Goal: Transaction & Acquisition: Book appointment/travel/reservation

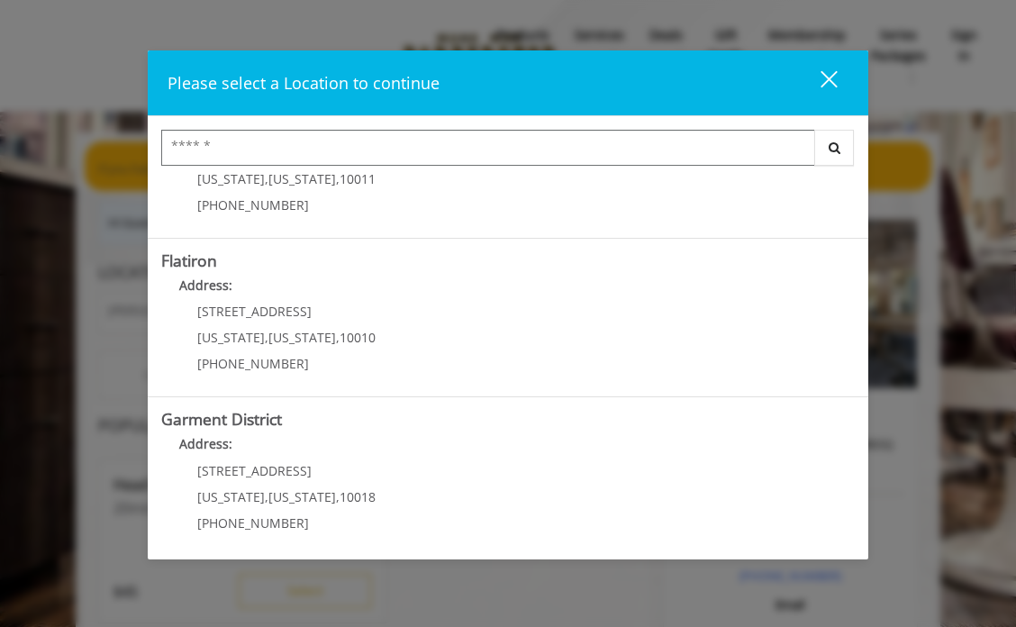
scroll to position [419, 0]
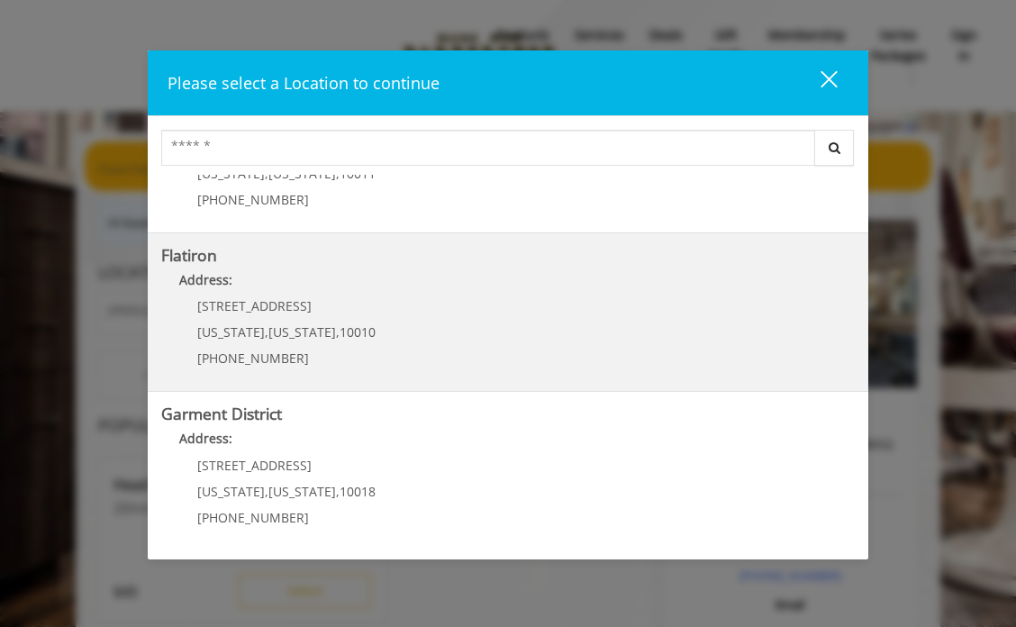
click at [426, 316] on "Flatiron Address: [STREET_ADDRESS][US_STATE][US_STATE] (917) 475-1765" at bounding box center [507, 312] width 693 height 131
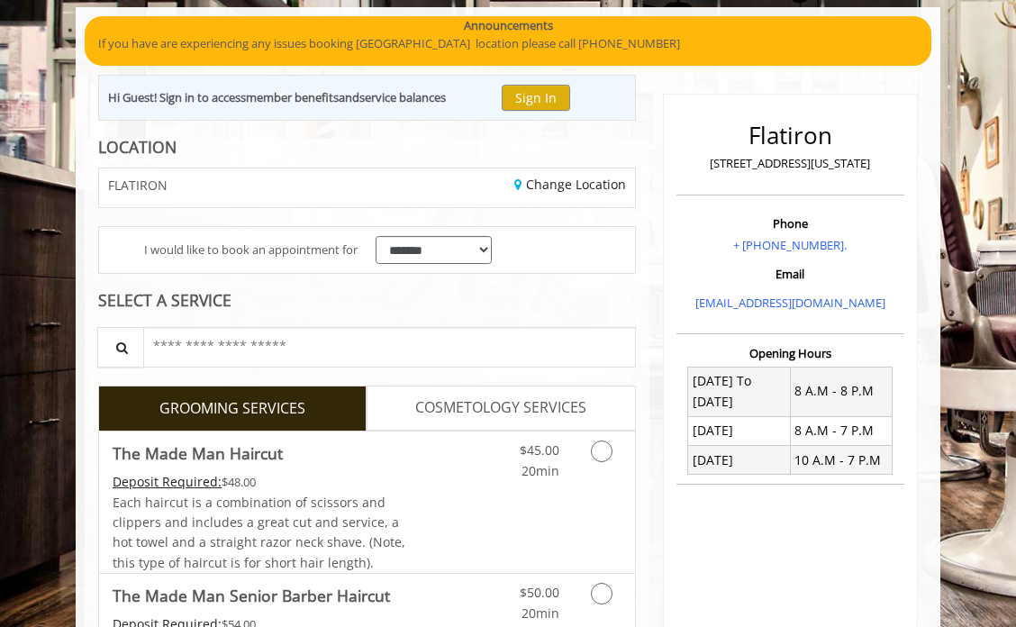
scroll to position [132, 0]
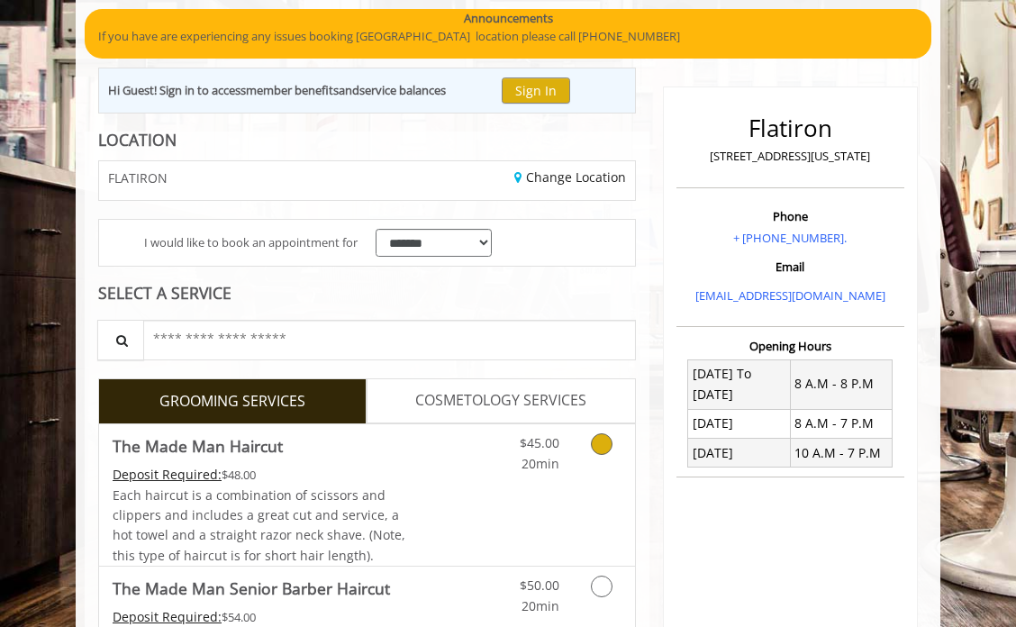
click at [604, 443] on icon "Grooming services" at bounding box center [602, 444] width 22 height 22
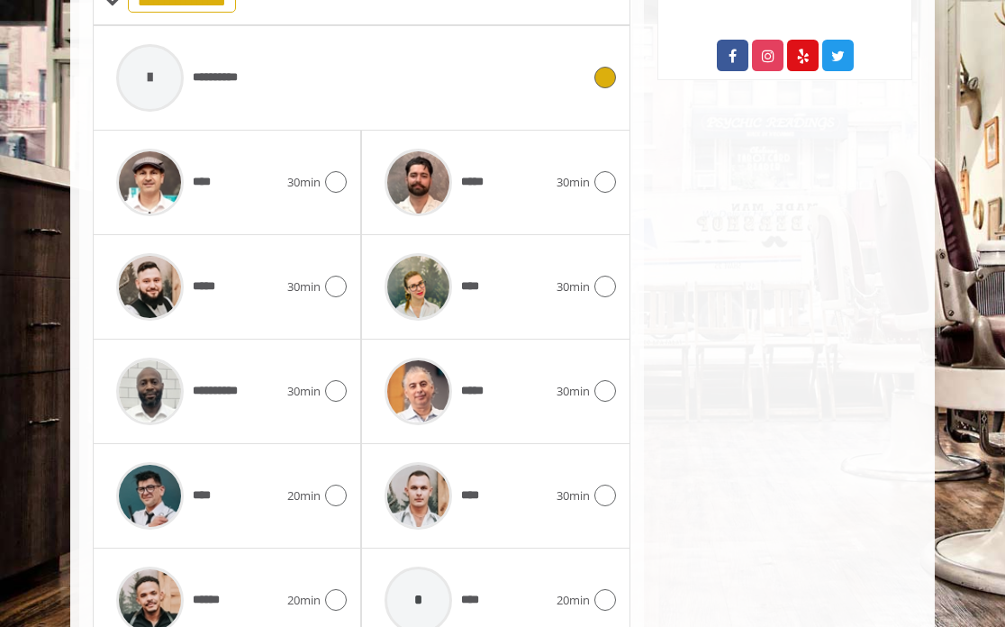
scroll to position [829, 0]
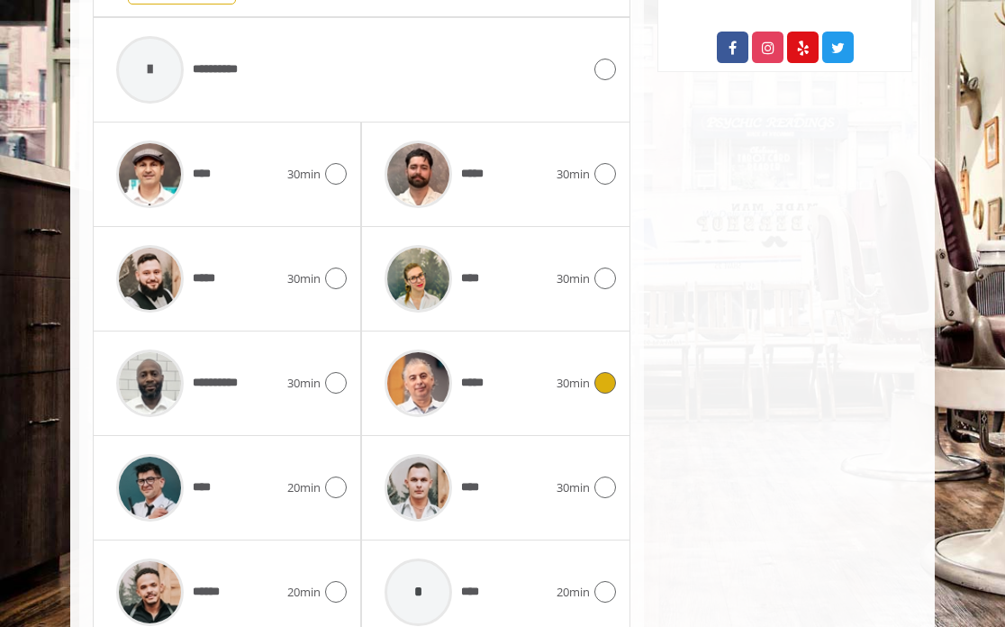
click at [604, 384] on icon at bounding box center [605, 383] width 22 height 22
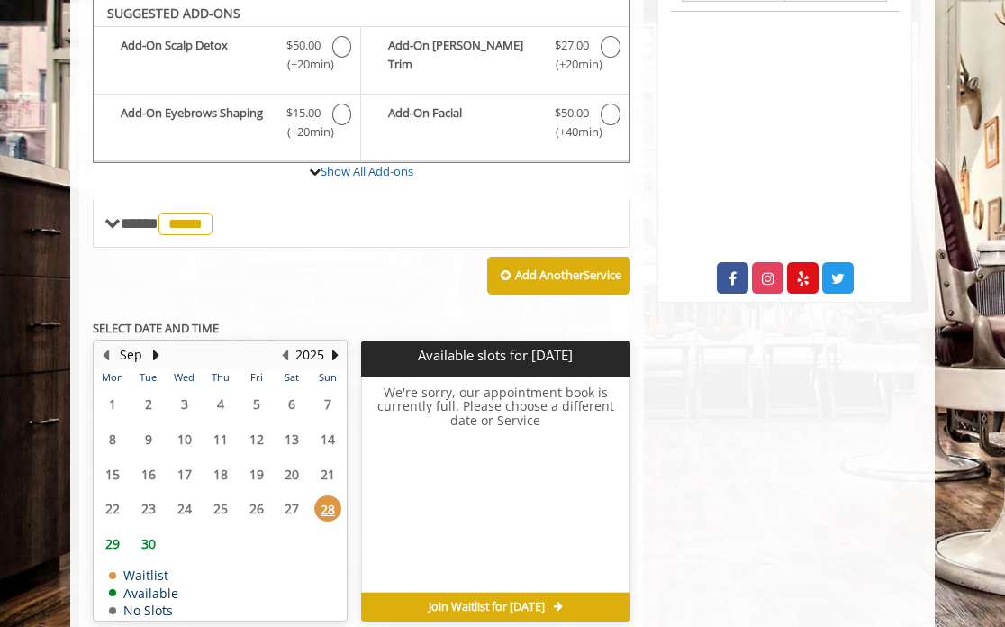
scroll to position [595, 0]
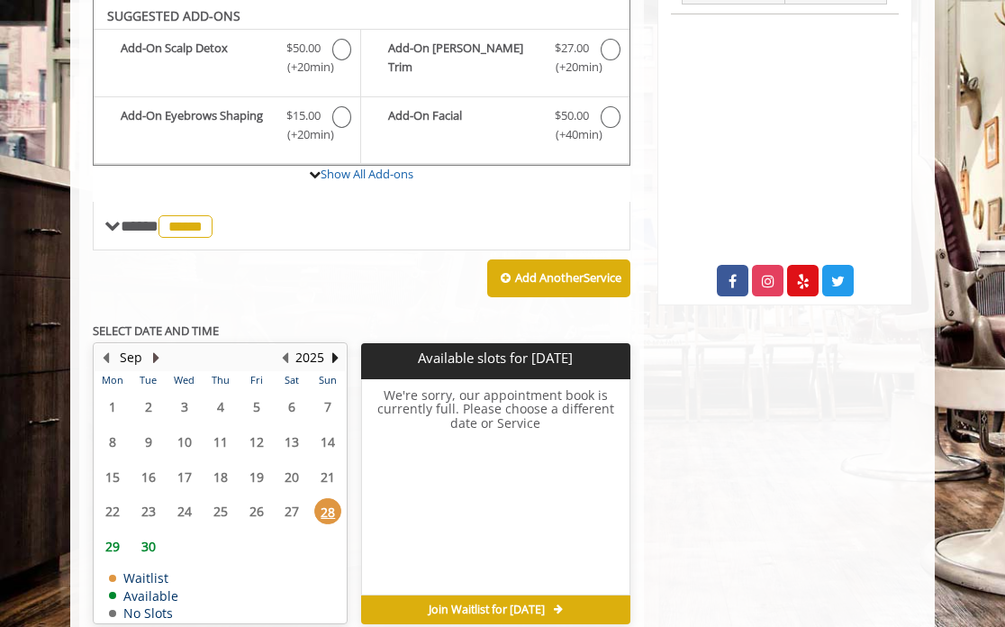
click at [154, 355] on button "Next Month" at bounding box center [156, 358] width 14 height 20
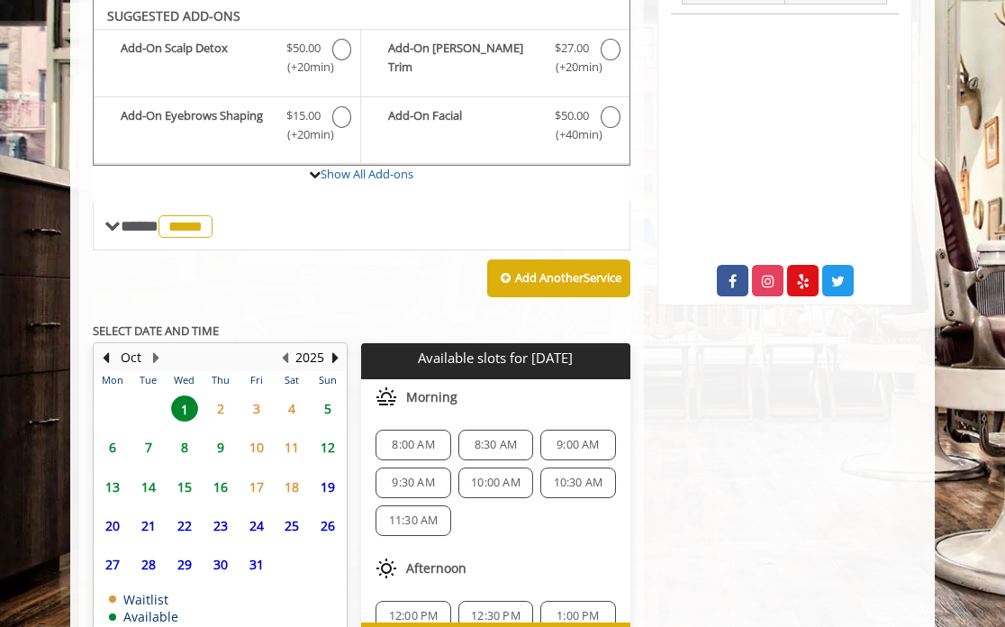
click at [221, 405] on span "2" at bounding box center [220, 408] width 27 height 26
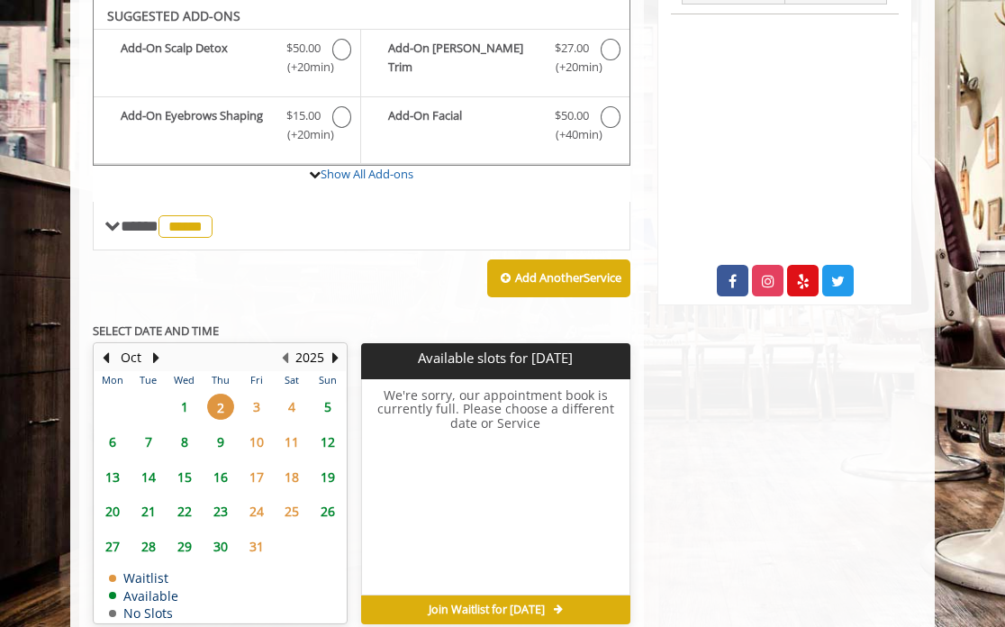
click at [185, 404] on span "1" at bounding box center [184, 407] width 27 height 26
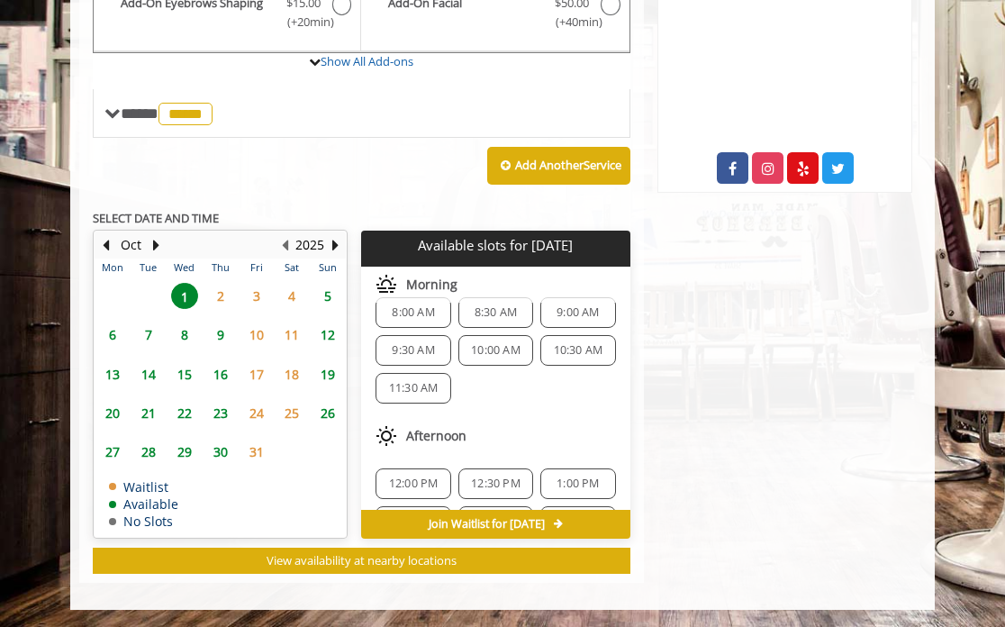
scroll to position [0, 0]
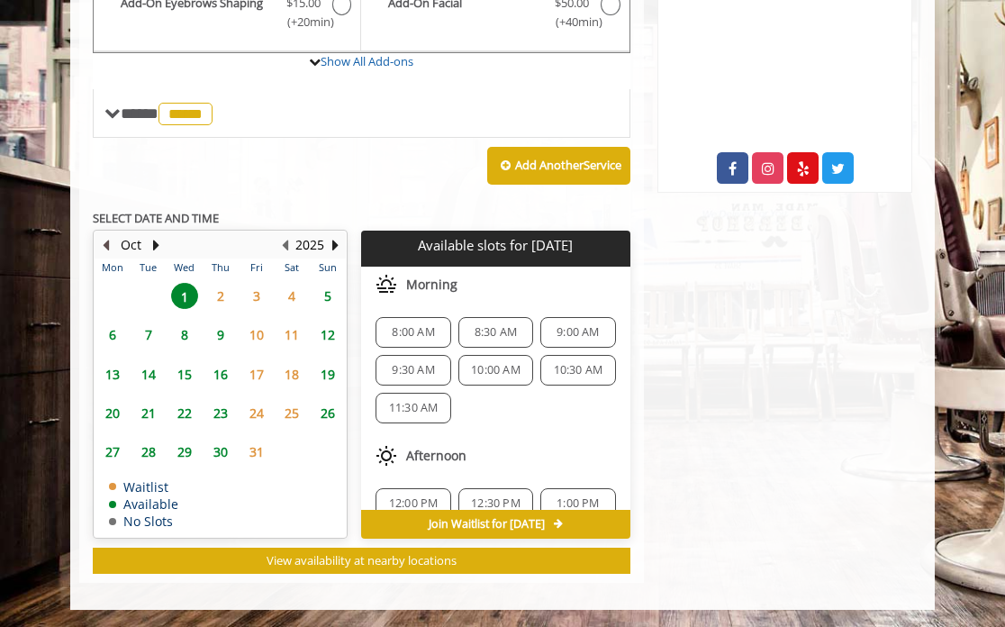
click at [104, 244] on button "Previous Month" at bounding box center [105, 245] width 14 height 20
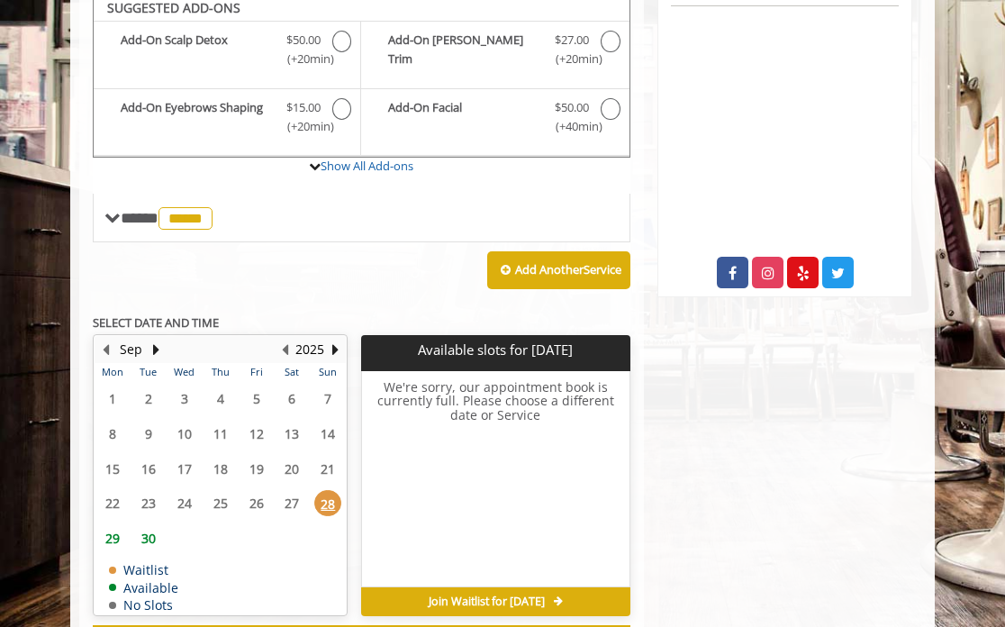
scroll to position [595, 0]
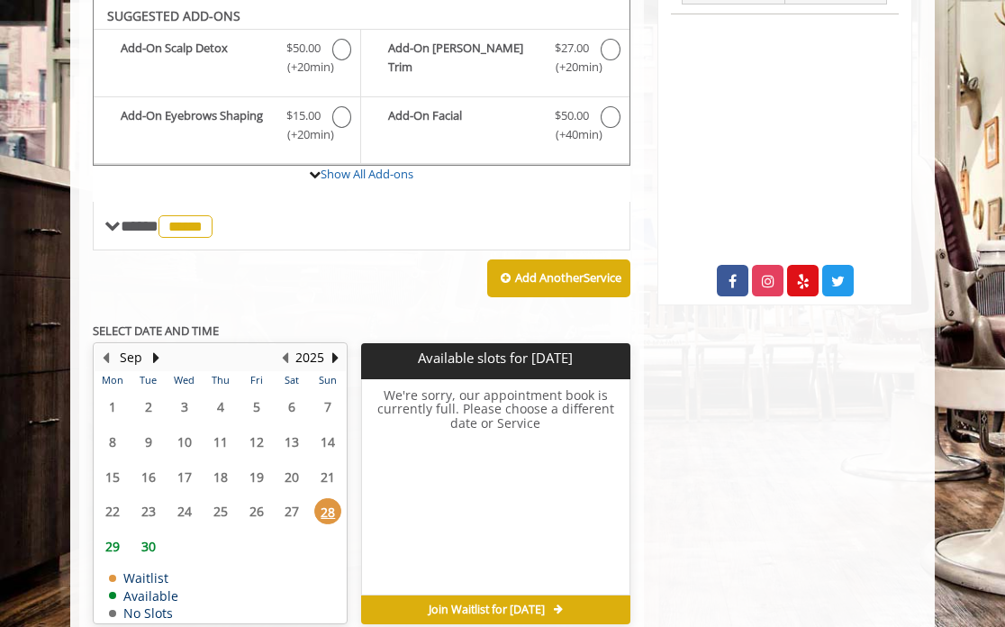
click at [149, 548] on span "30" at bounding box center [148, 546] width 27 height 26
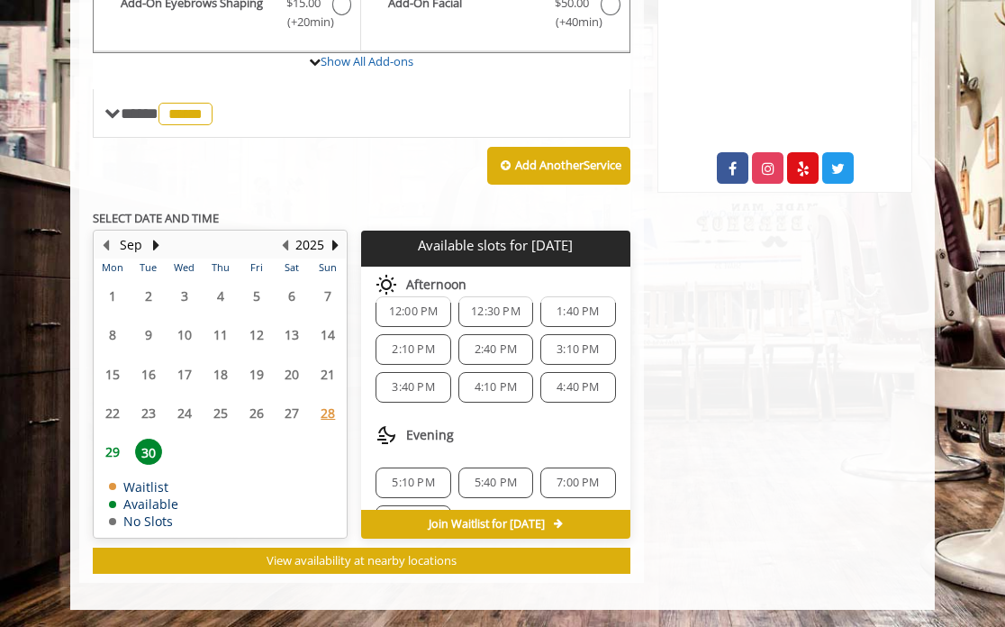
scroll to position [195, 0]
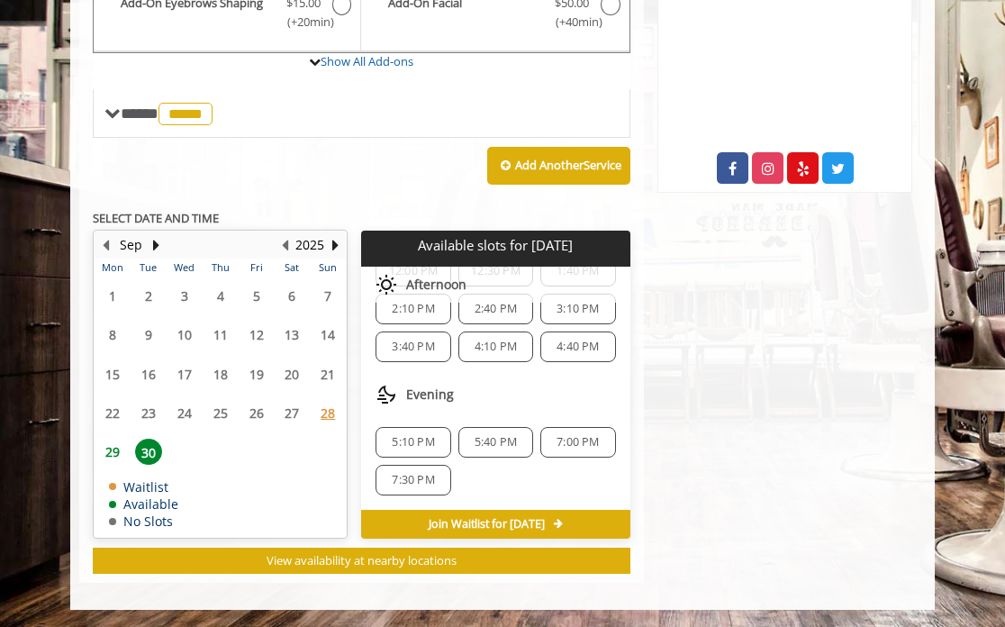
click at [111, 453] on span "29" at bounding box center [112, 452] width 27 height 26
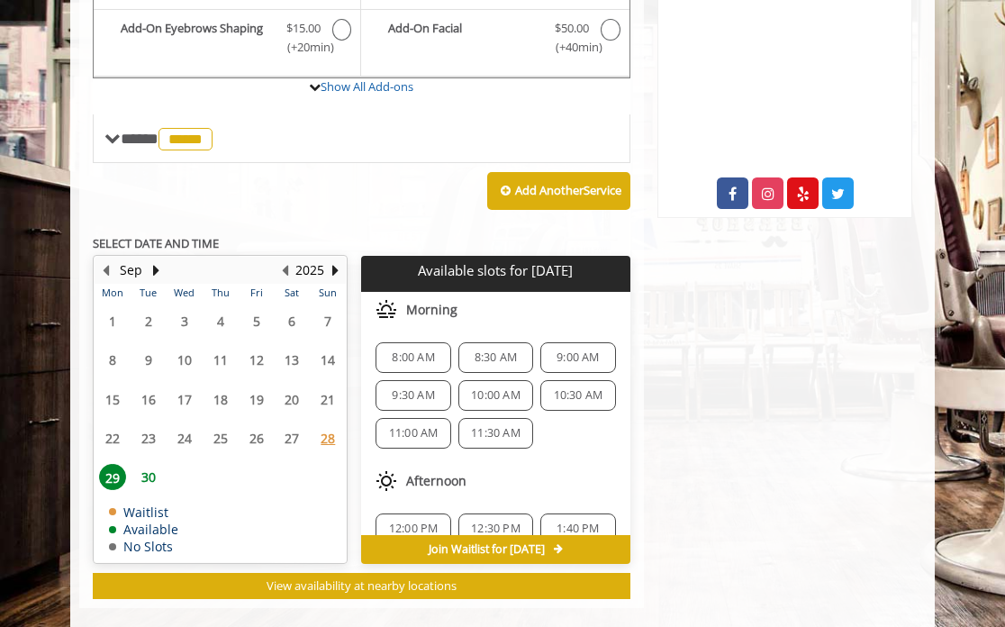
scroll to position [708, 0]
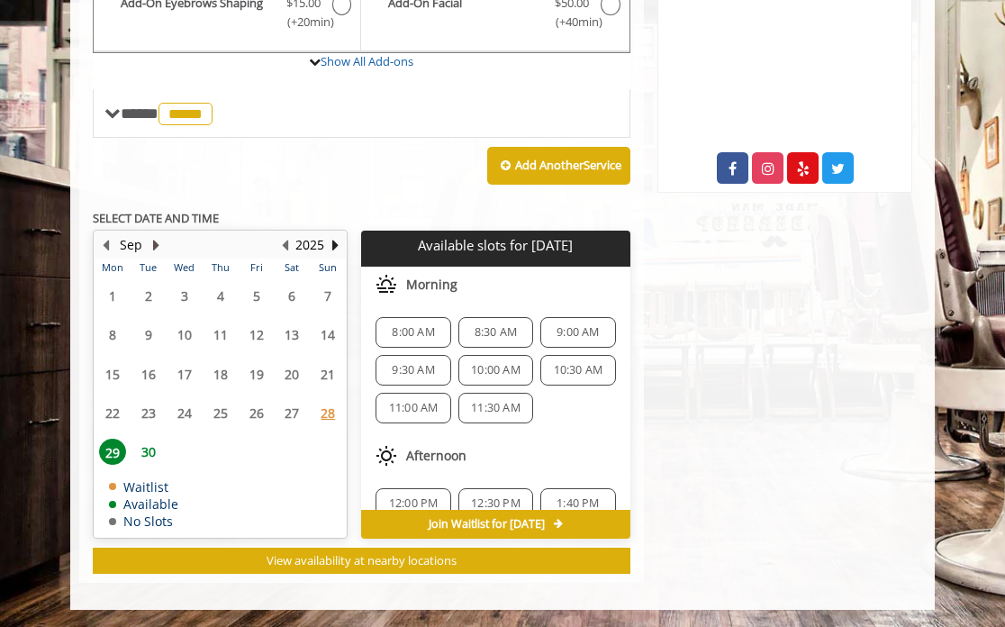
click at [156, 240] on button "Next Month" at bounding box center [156, 245] width 14 height 20
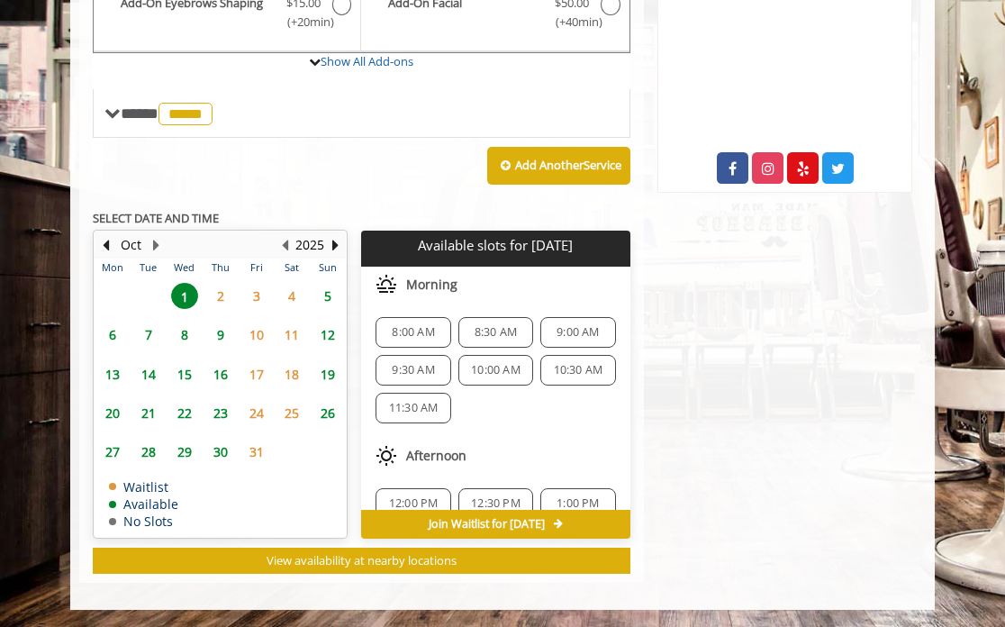
click at [228, 295] on span "2" at bounding box center [220, 296] width 27 height 26
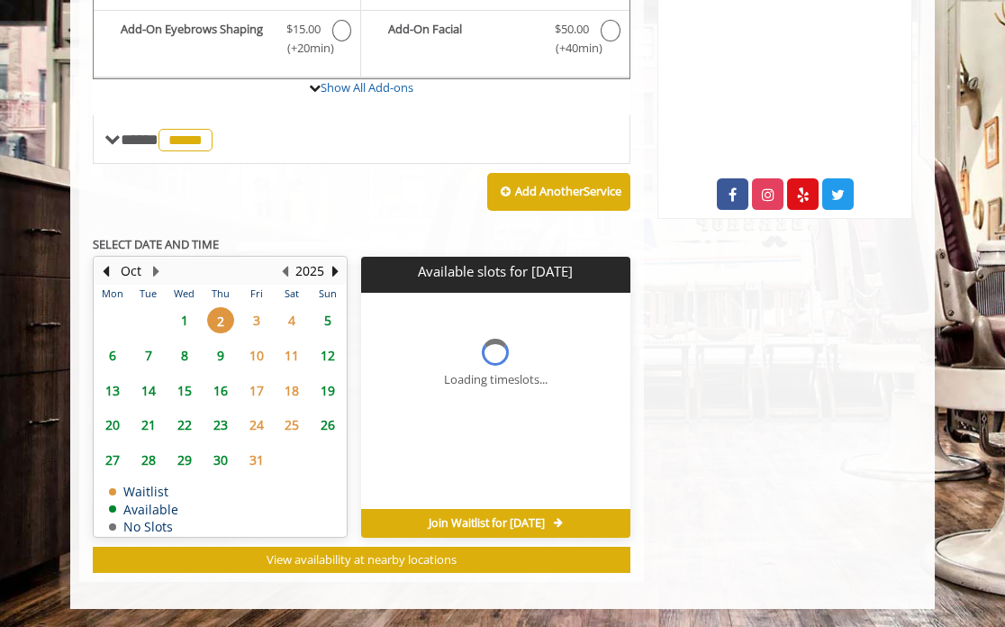
scroll to position [681, 0]
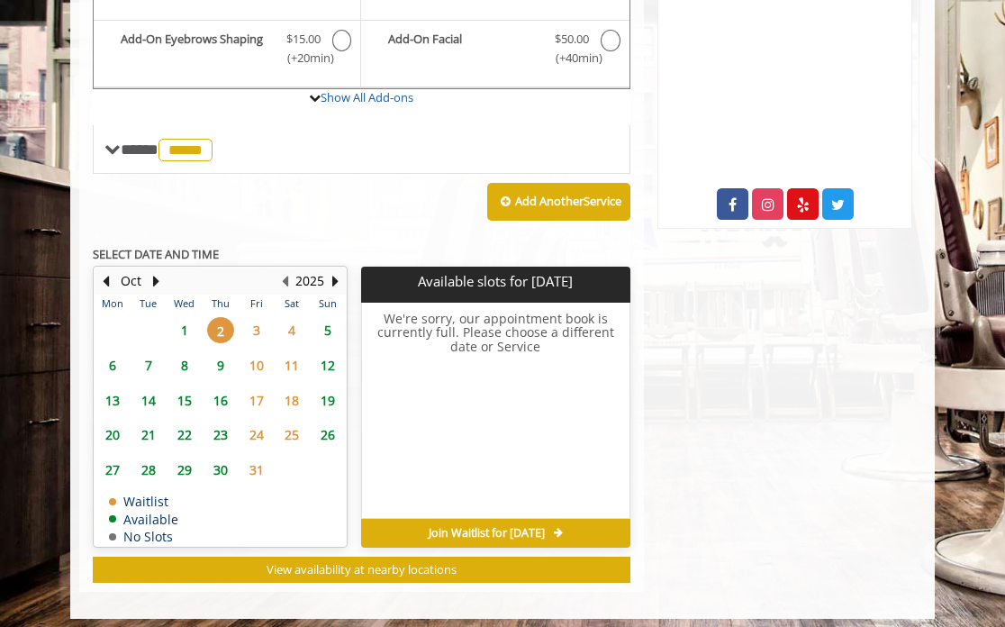
click at [263, 320] on td "3" at bounding box center [257, 329] width 36 height 35
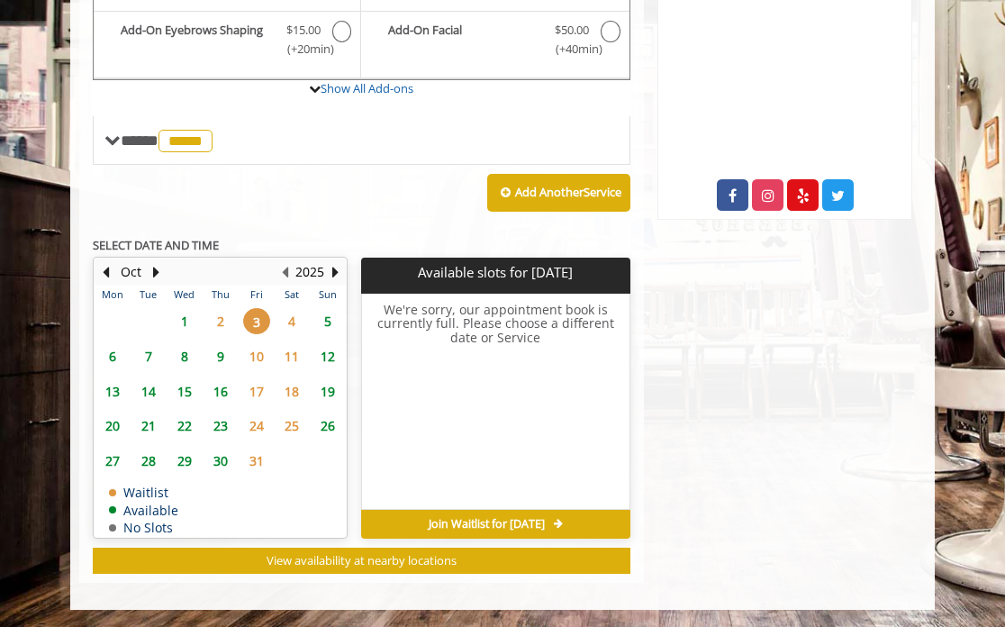
click at [293, 317] on span "4" at bounding box center [291, 321] width 27 height 26
click at [149, 356] on span "7" at bounding box center [148, 356] width 27 height 26
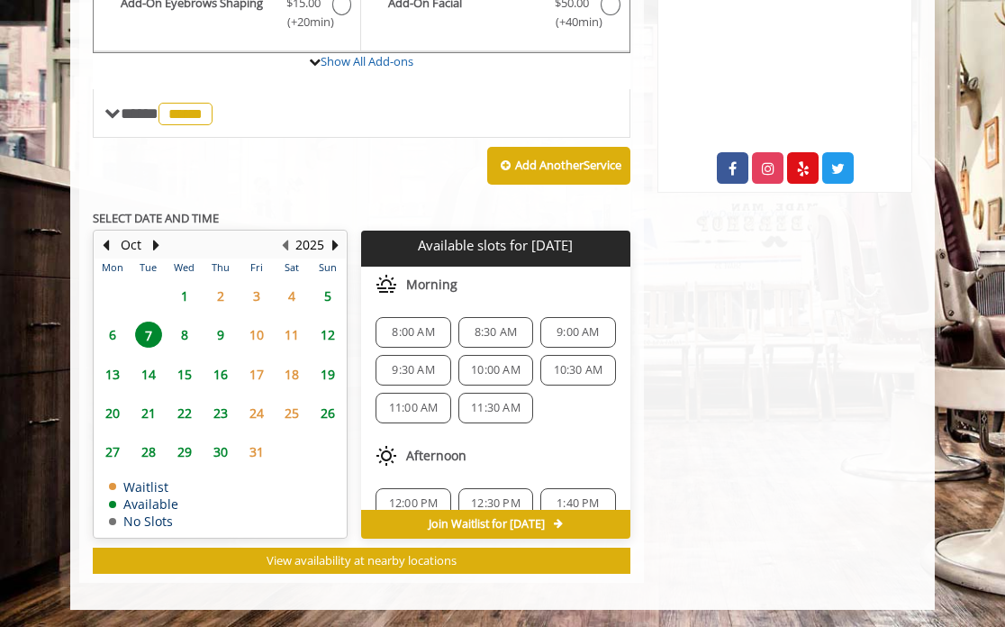
click at [110, 338] on span "6" at bounding box center [112, 335] width 27 height 26
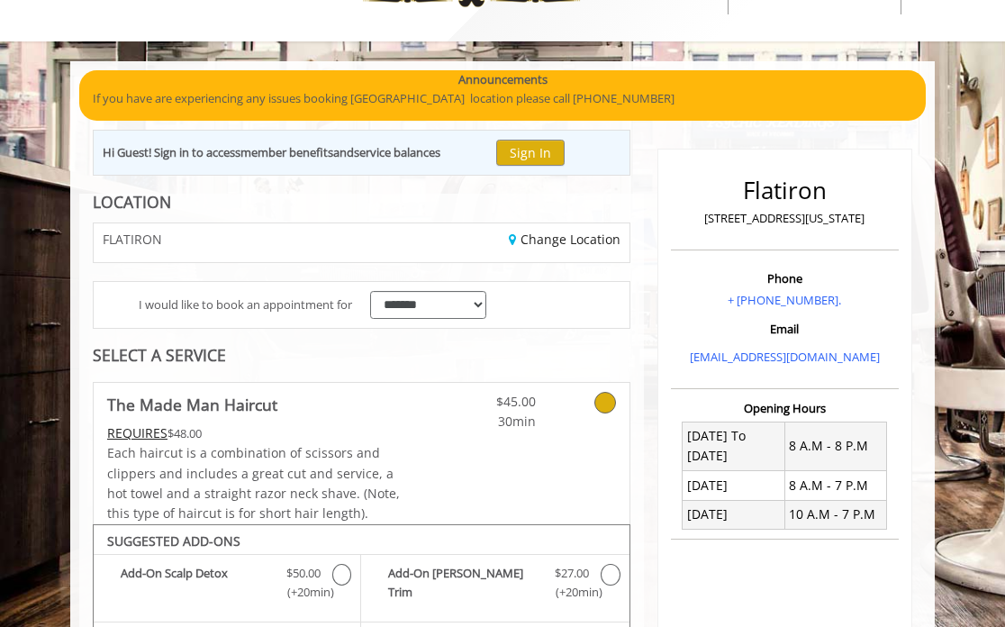
scroll to position [72, 0]
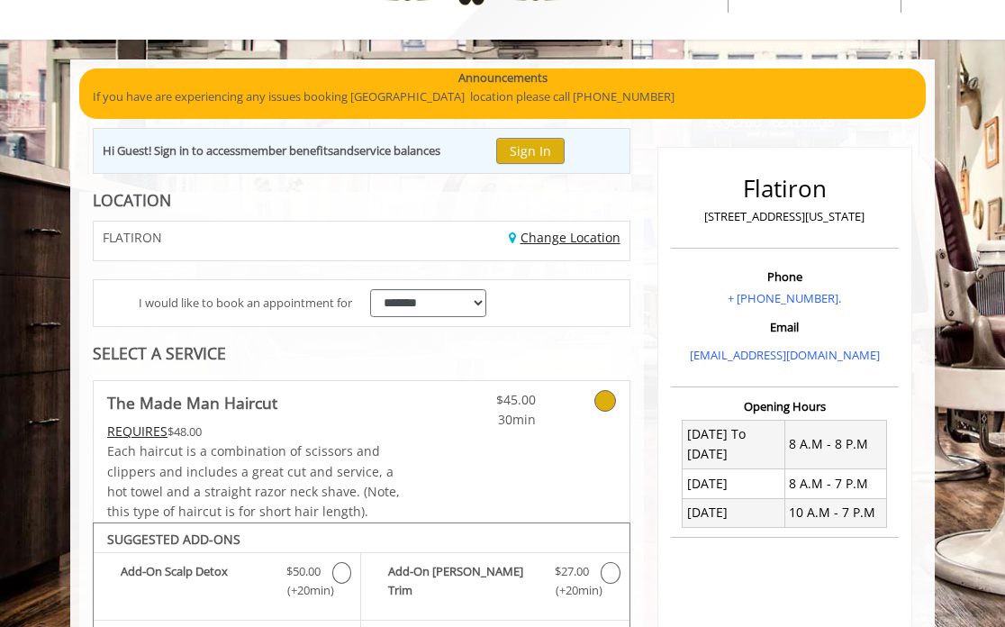
click at [548, 240] on link "Change Location" at bounding box center [565, 237] width 112 height 17
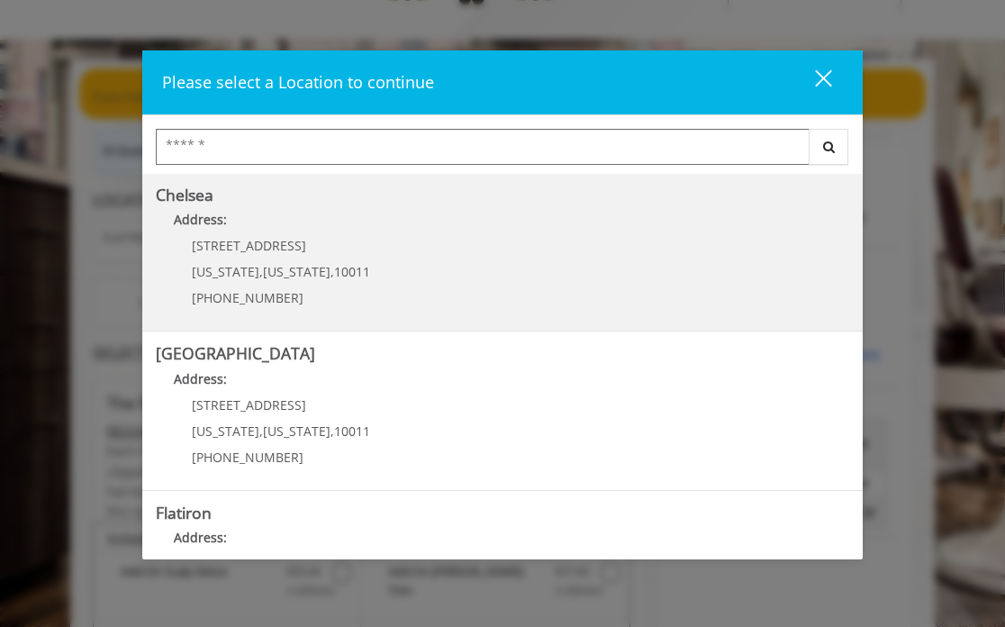
scroll to position [156, 0]
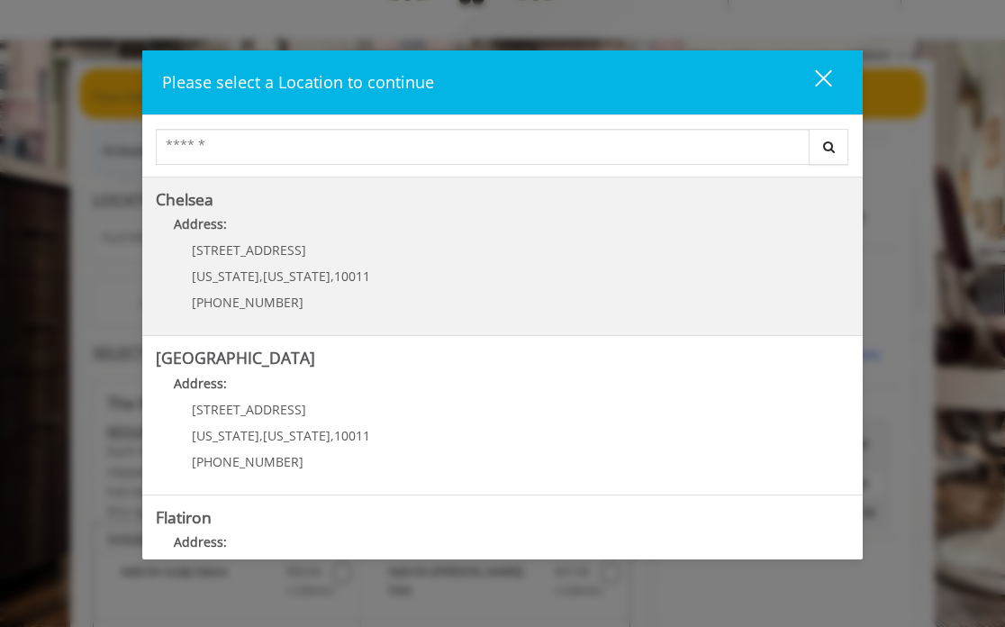
click at [412, 267] on link "Chelsea Address: 169/170 W 23rd St New York , New York , 10011 (917) 639-3902" at bounding box center [502, 256] width 693 height 131
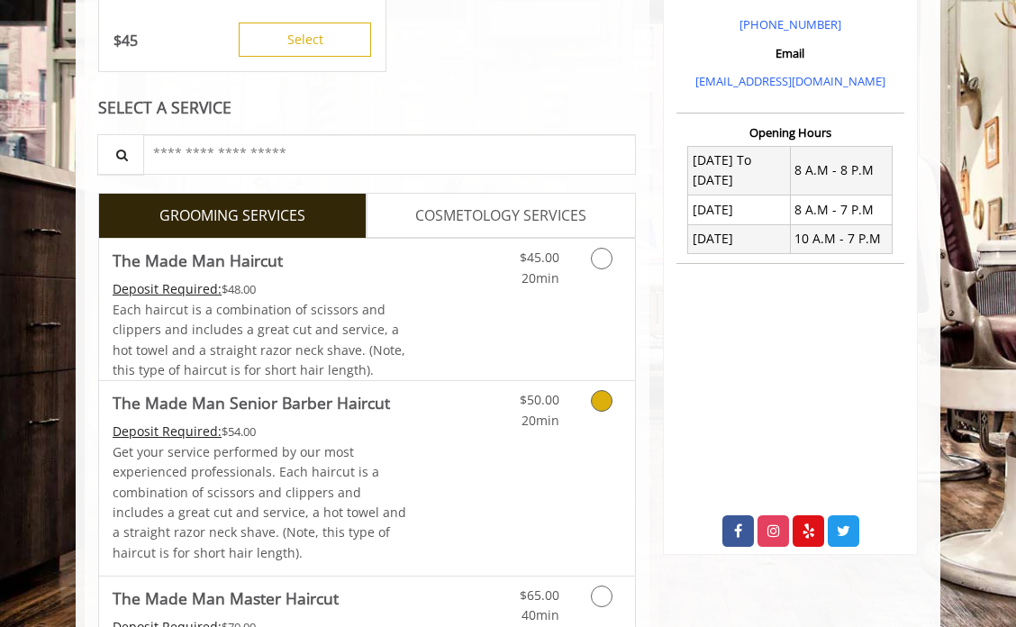
scroll to position [557, 0]
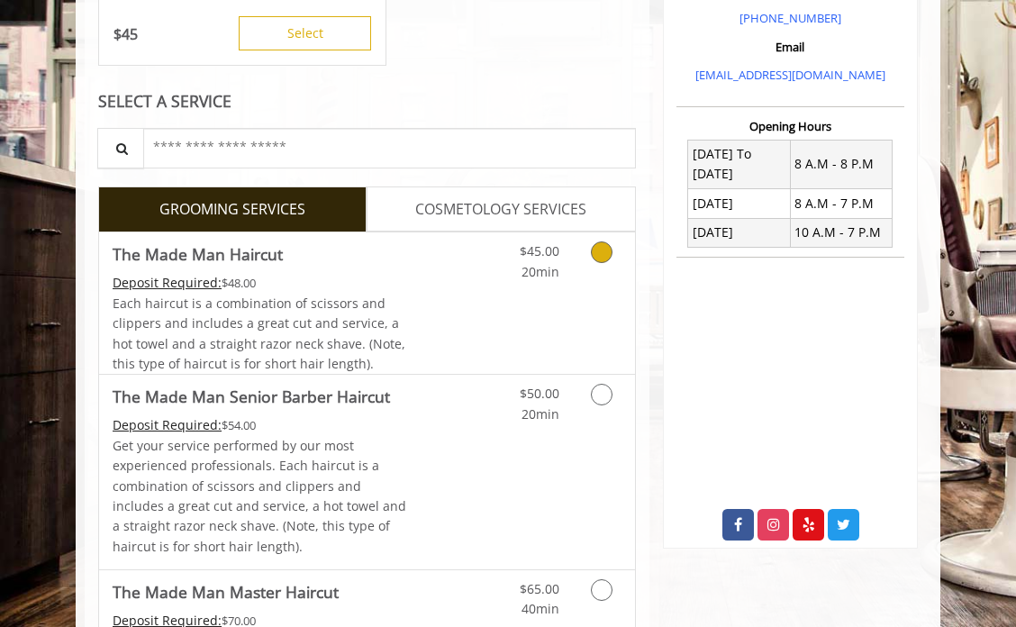
click at [600, 251] on icon "Grooming services" at bounding box center [602, 252] width 22 height 22
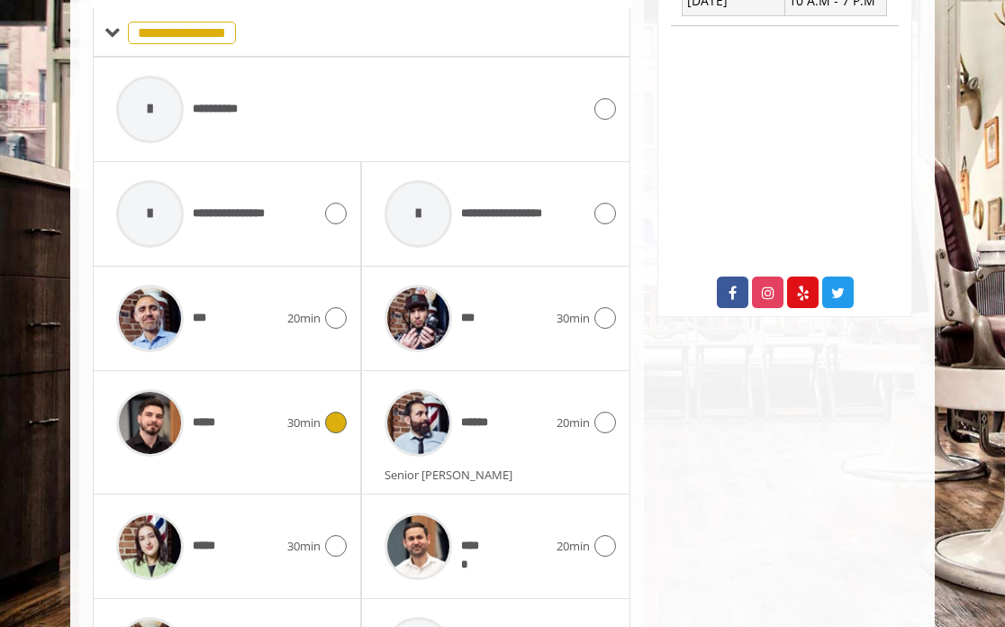
scroll to position [784, 0]
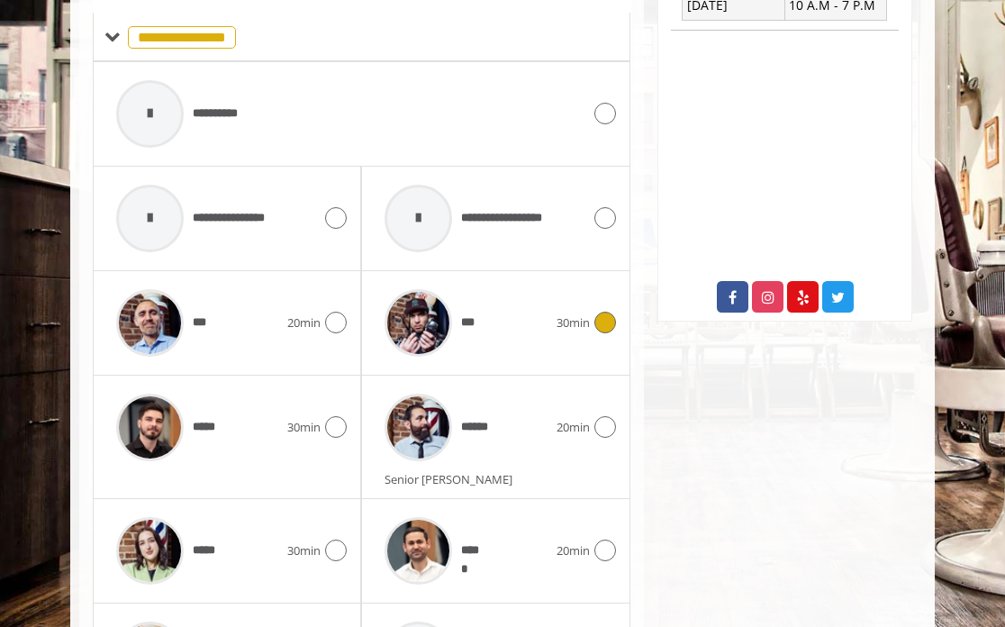
click at [608, 317] on icon at bounding box center [605, 323] width 22 height 22
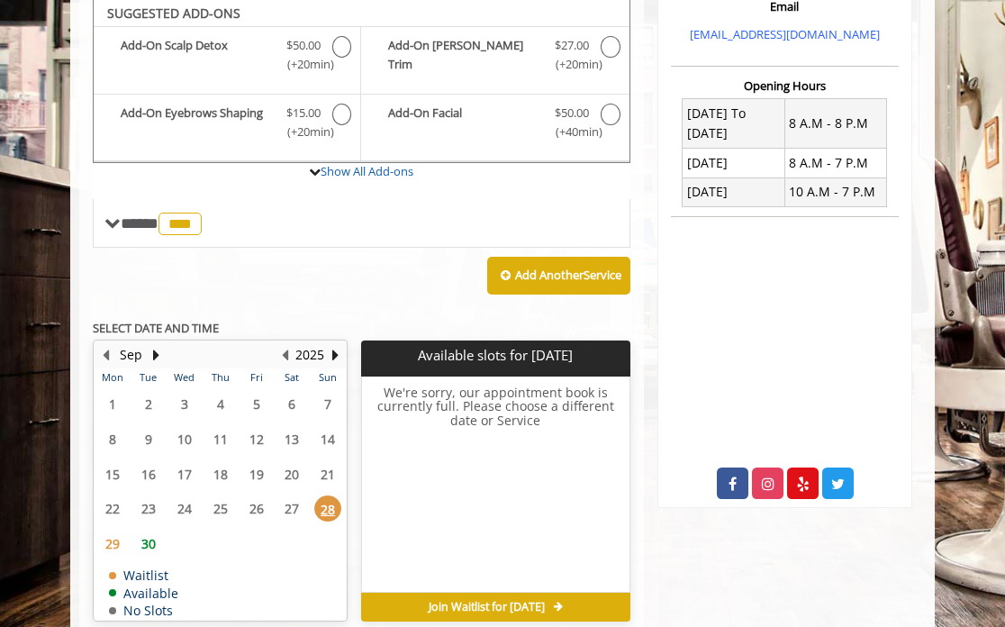
scroll to position [595, 0]
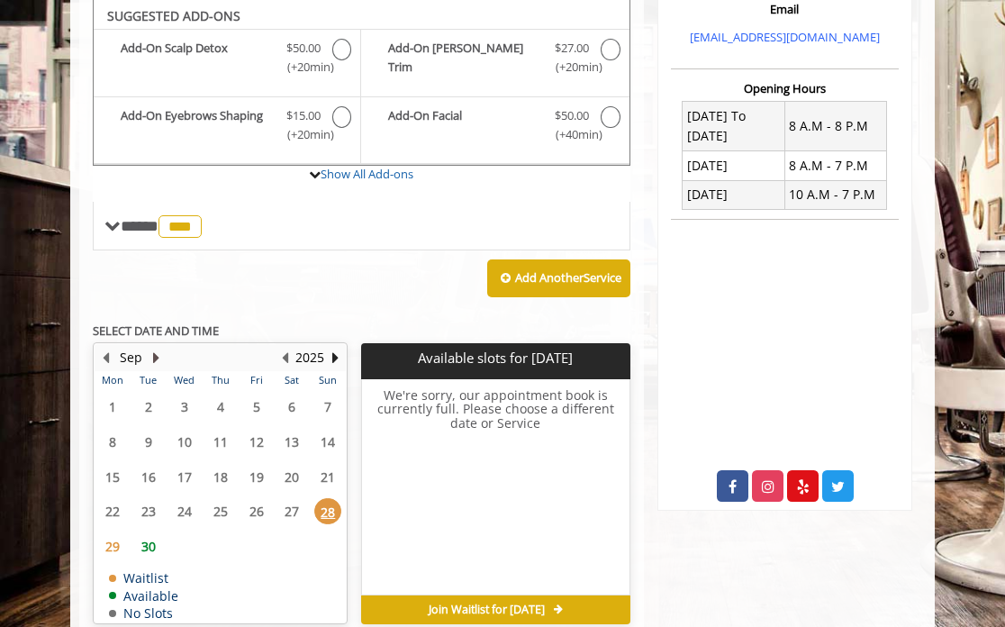
click at [152, 357] on button "Next Month" at bounding box center [156, 358] width 14 height 20
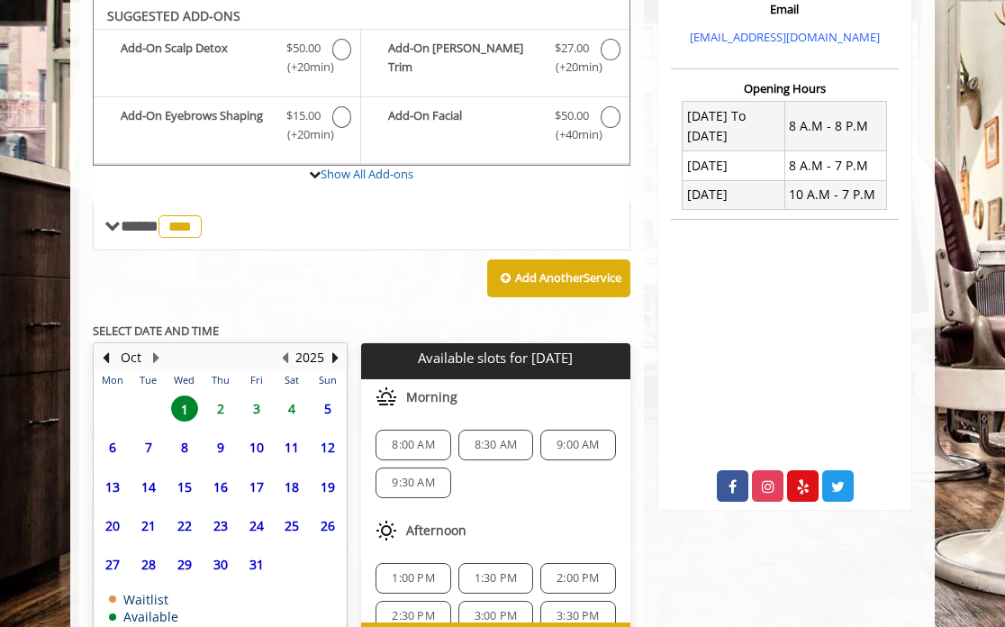
click at [219, 408] on span "2" at bounding box center [220, 408] width 27 height 26
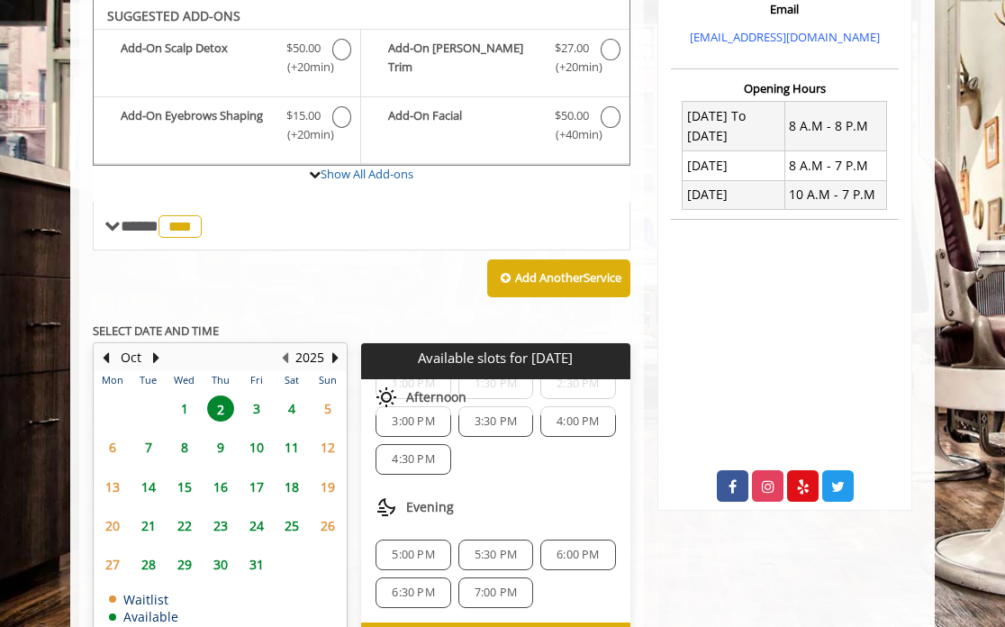
click at [560, 555] on span "6:00 PM" at bounding box center [578, 555] width 42 height 14
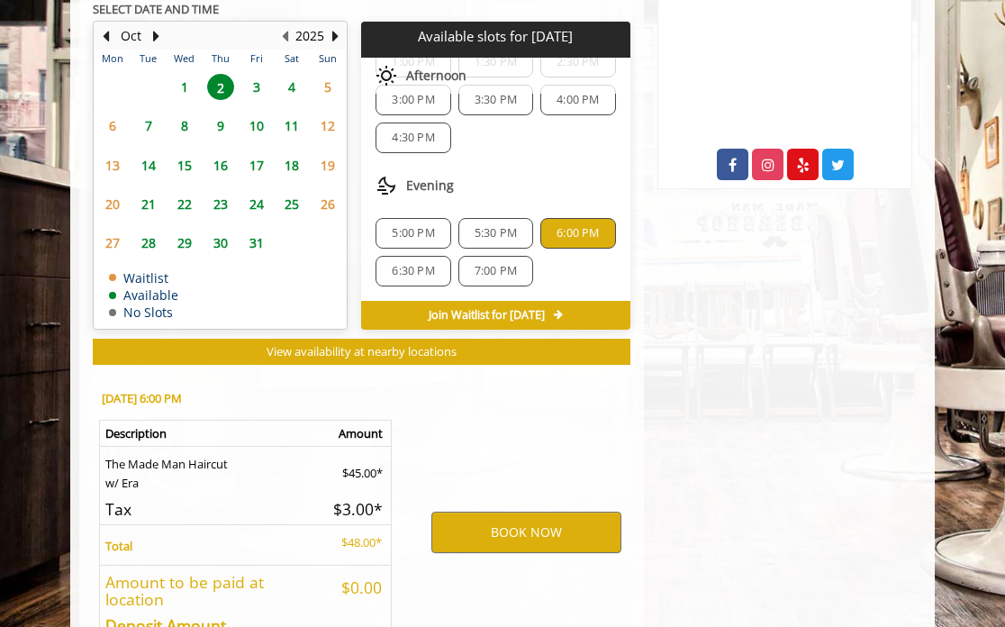
scroll to position [1043, 0]
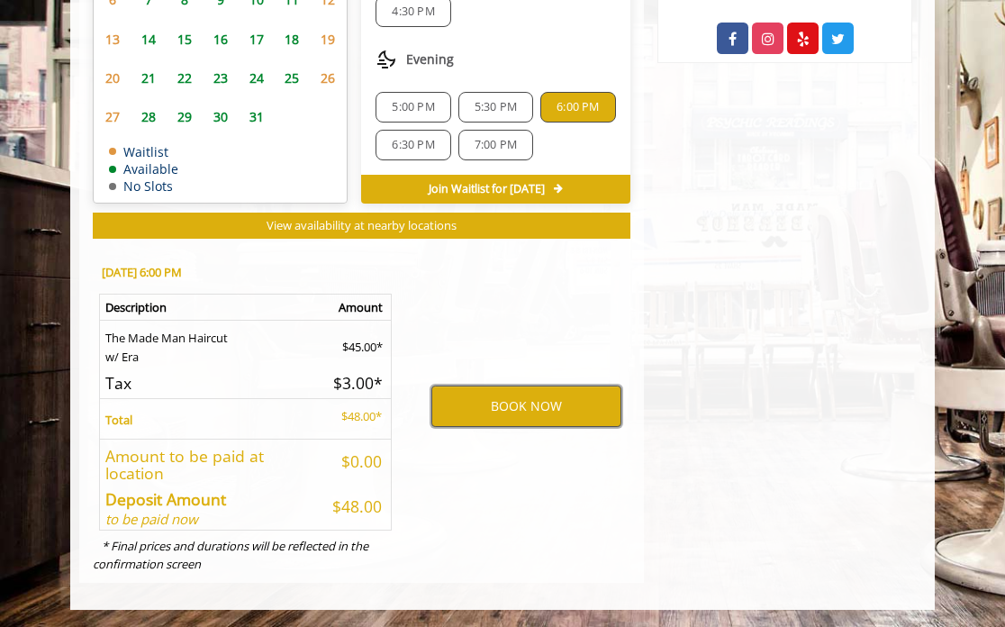
click at [499, 405] on button "BOOK NOW" at bounding box center [526, 405] width 190 height 41
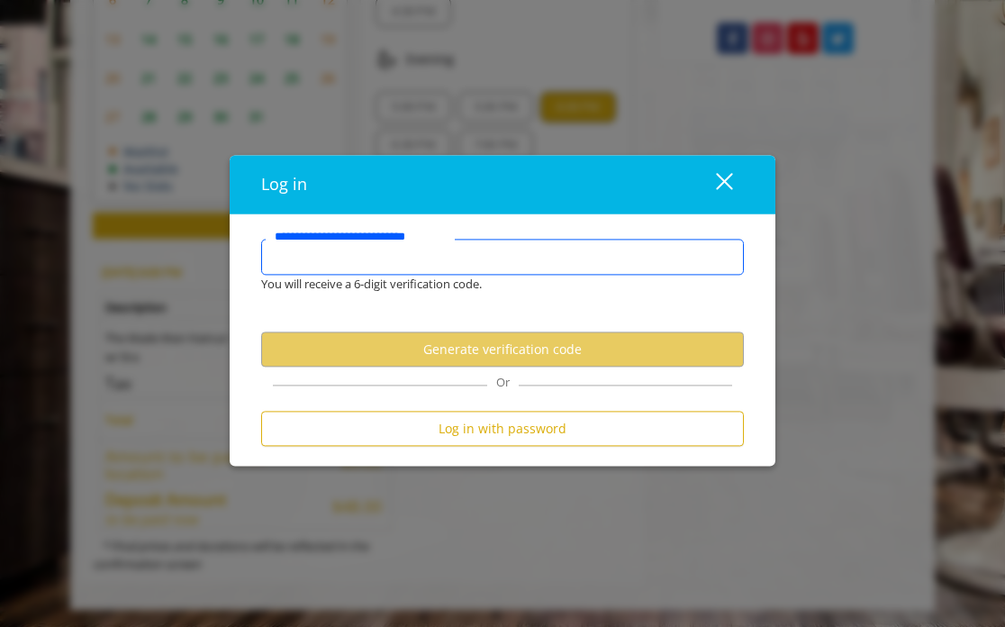
click at [336, 264] on input "**********" at bounding box center [502, 258] width 483 height 36
click at [290, 258] on input "**********" at bounding box center [502, 258] width 483 height 36
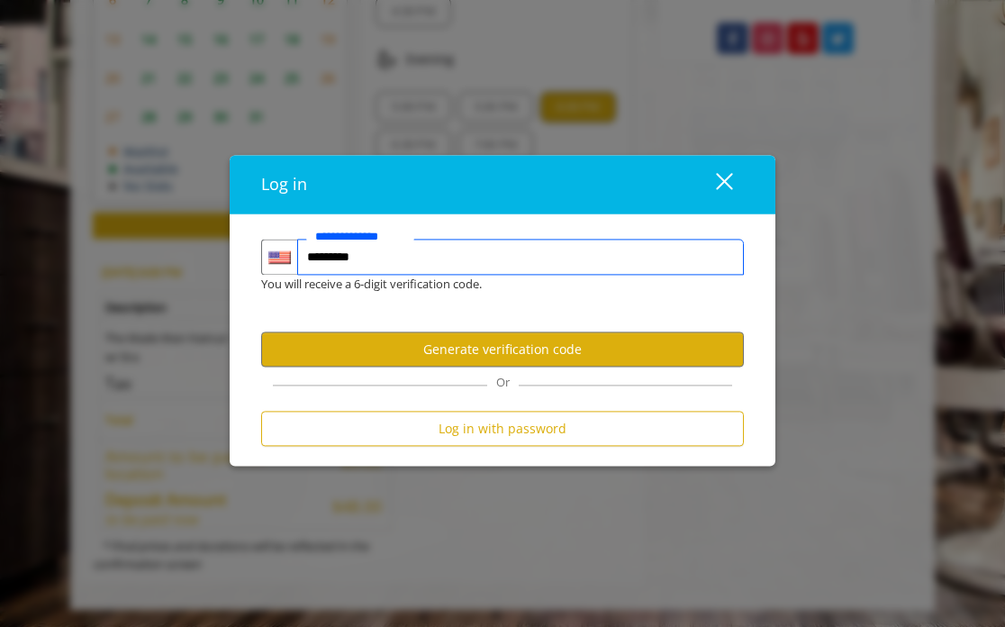
type input "**********"
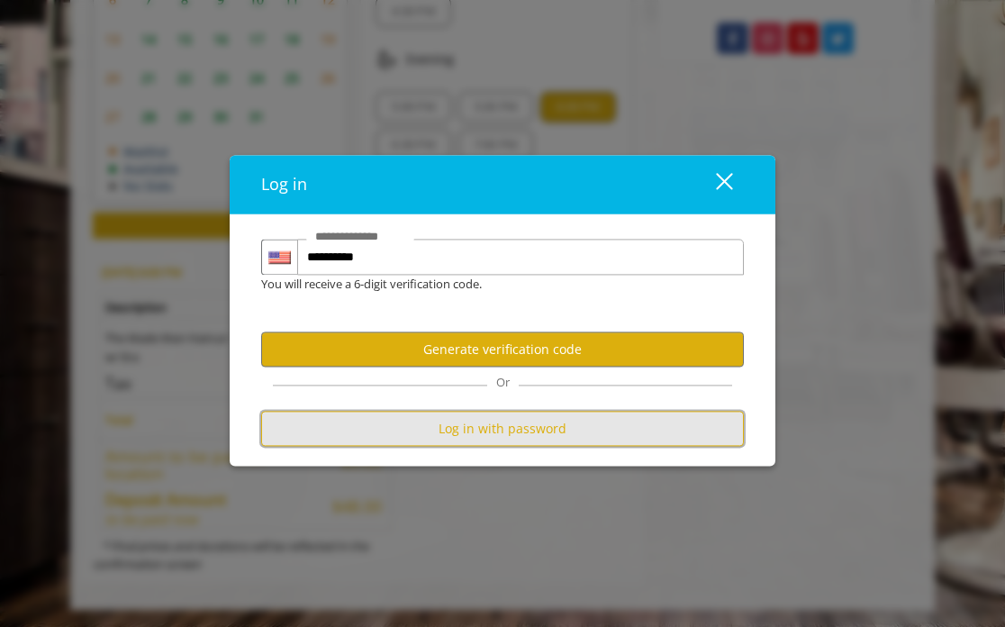
click at [473, 439] on button "Log in with password" at bounding box center [502, 429] width 483 height 35
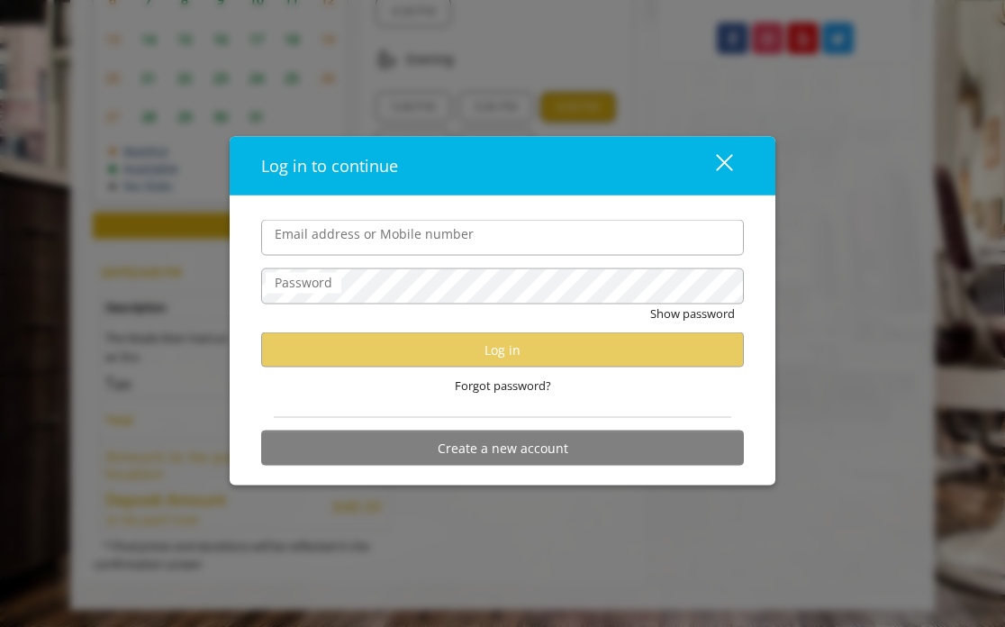
scroll to position [0, 0]
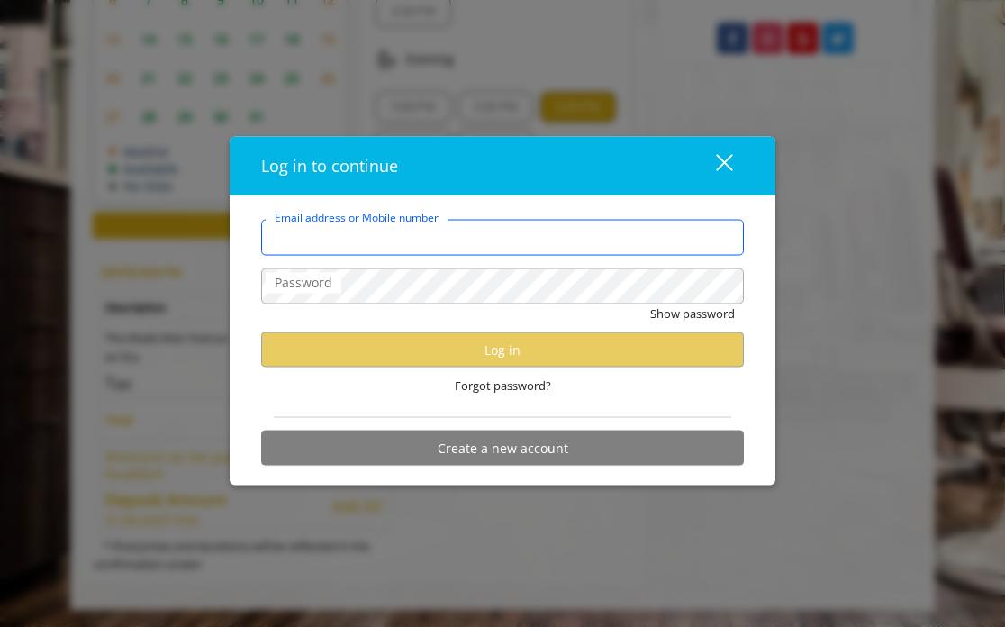
type input "**********"
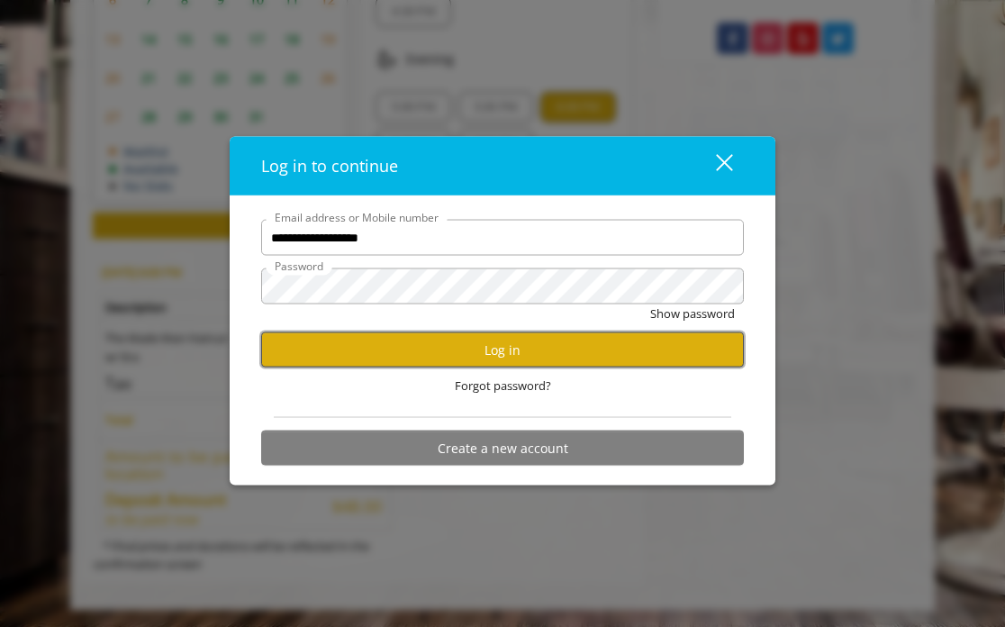
click at [488, 352] on button "Log in" at bounding box center [502, 349] width 483 height 35
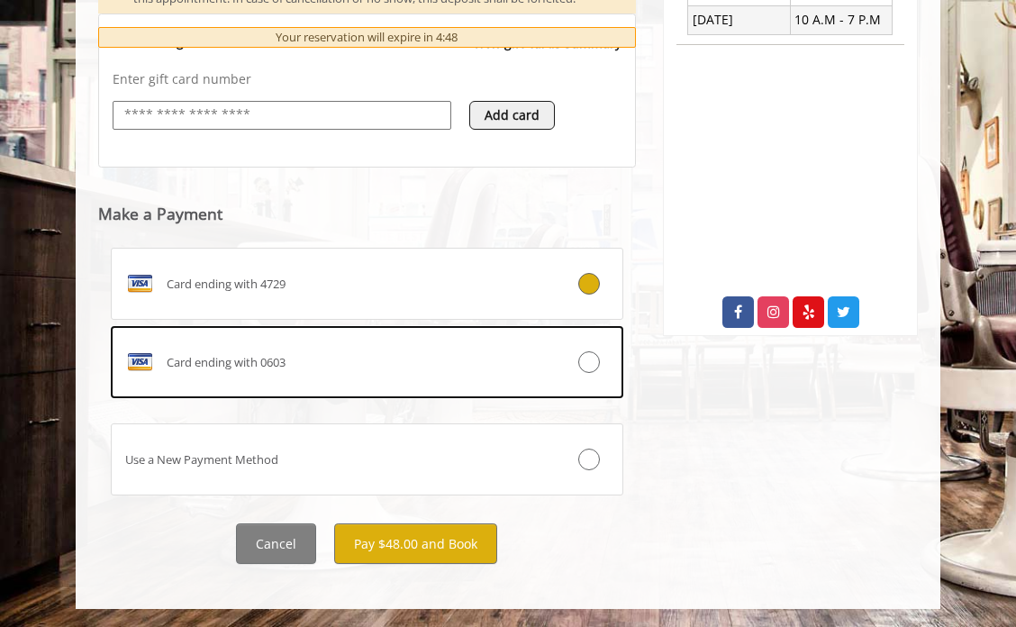
scroll to position [789, 0]
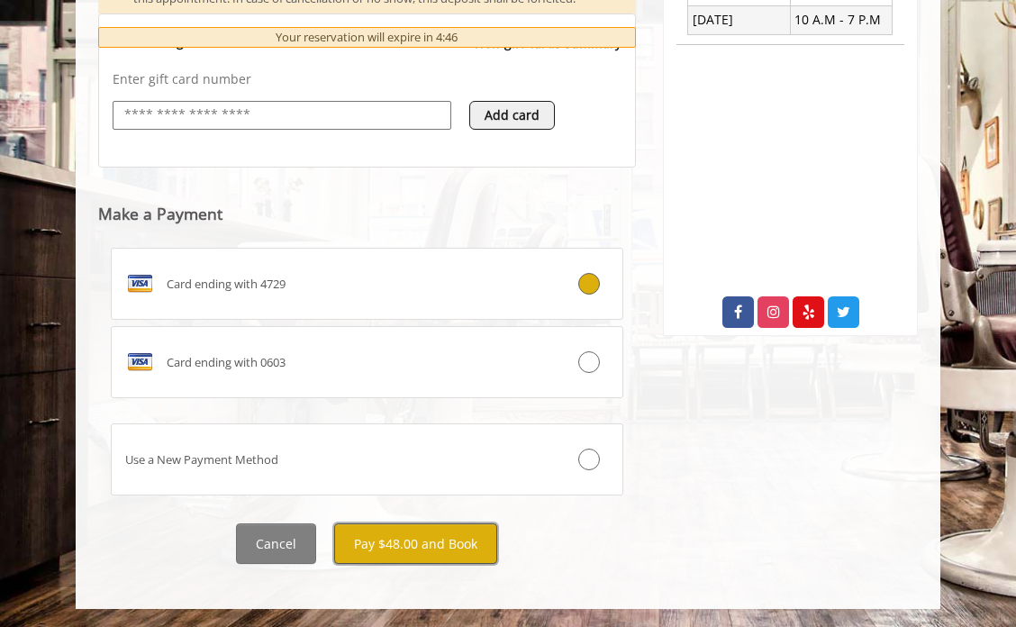
click at [401, 546] on button "Pay $48.00 and Book" at bounding box center [415, 543] width 163 height 41
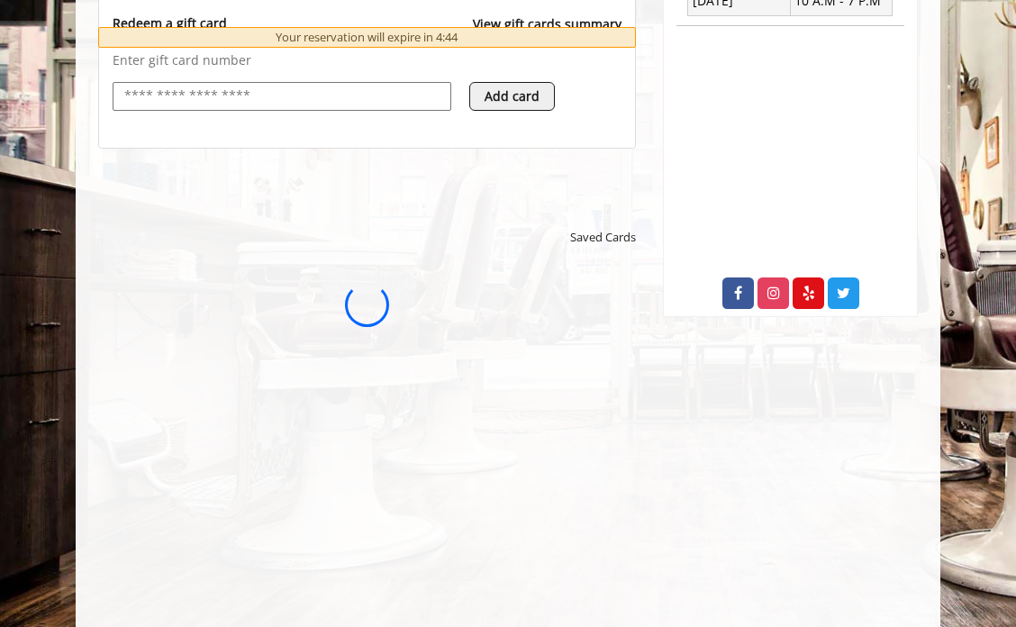
scroll to position [0, 0]
